Goal: Register for event/course

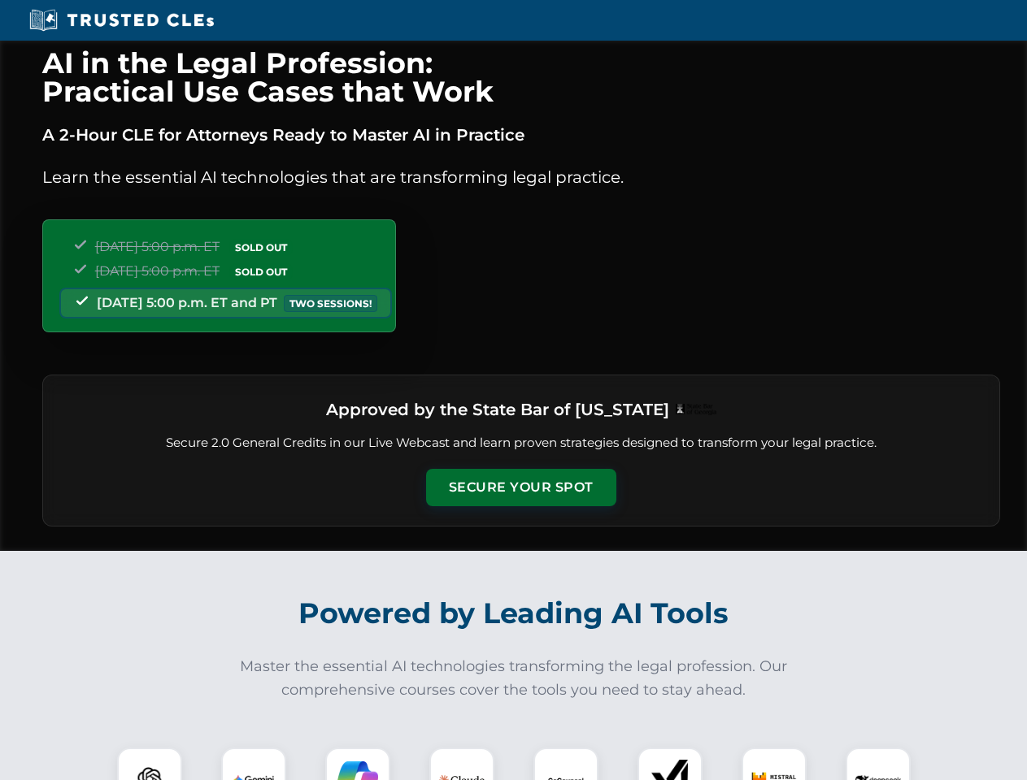
click at [520, 488] on button "Secure Your Spot" at bounding box center [521, 487] width 190 height 37
click at [150, 764] on img at bounding box center [149, 780] width 47 height 47
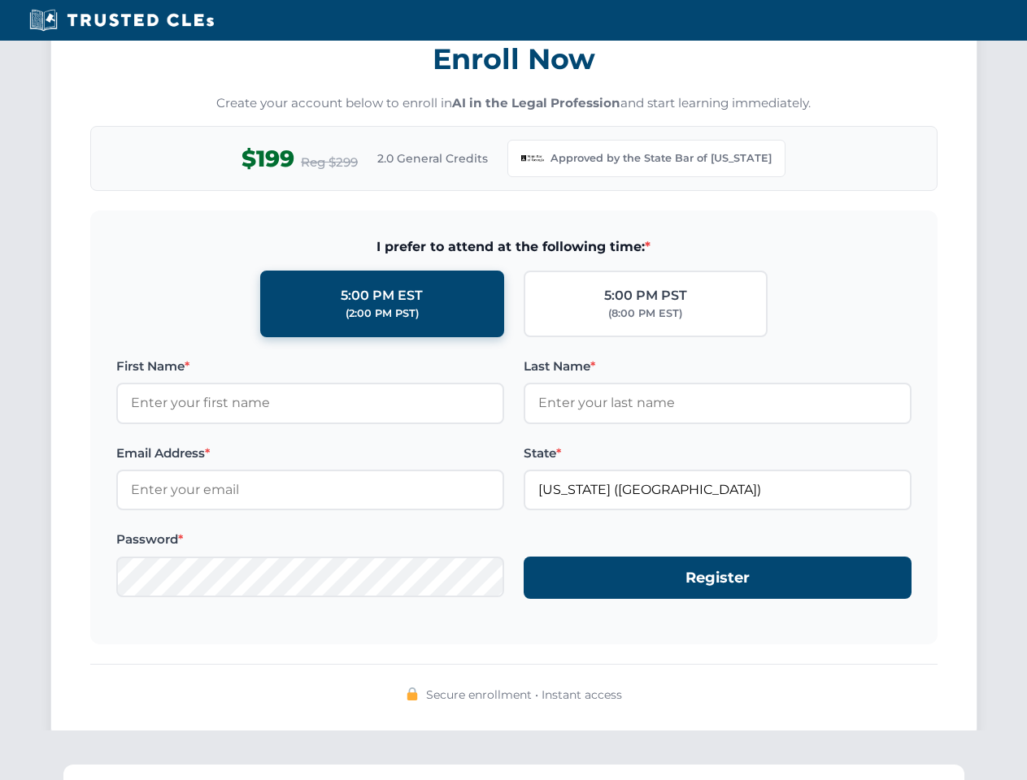
scroll to position [1585, 0]
